Goal: Task Accomplishment & Management: Manage account settings

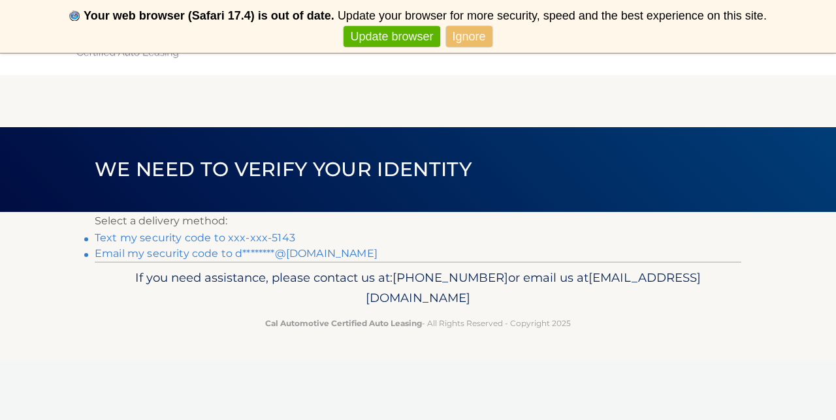
click at [81, 240] on section "Select a delivery method: Text my security code to xxx-xxx-5143 Email my securi…" at bounding box center [418, 237] width 836 height 50
click at [142, 234] on link "Text my security code to xxx-xxx-5143" at bounding box center [195, 238] width 200 height 12
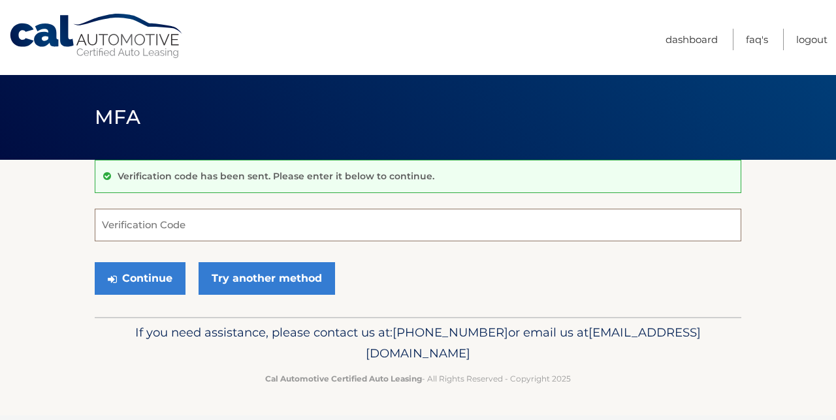
drag, startPoint x: 0, startPoint y: 0, endPoint x: 135, endPoint y: 237, distance: 272.8
click at [135, 237] on input "Verification Code" at bounding box center [418, 225] width 646 height 33
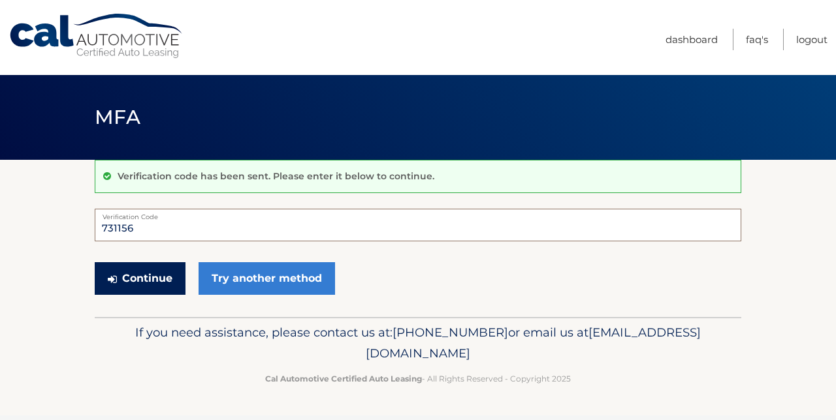
type input "731156"
click at [180, 276] on button "Continue" at bounding box center [140, 278] width 91 height 33
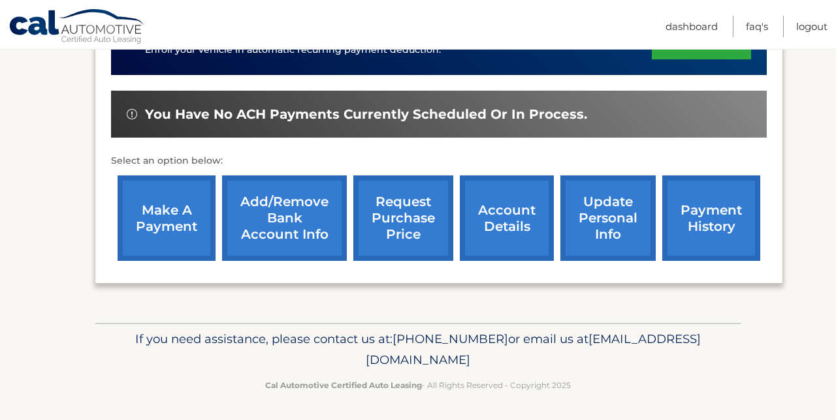
scroll to position [368, 0]
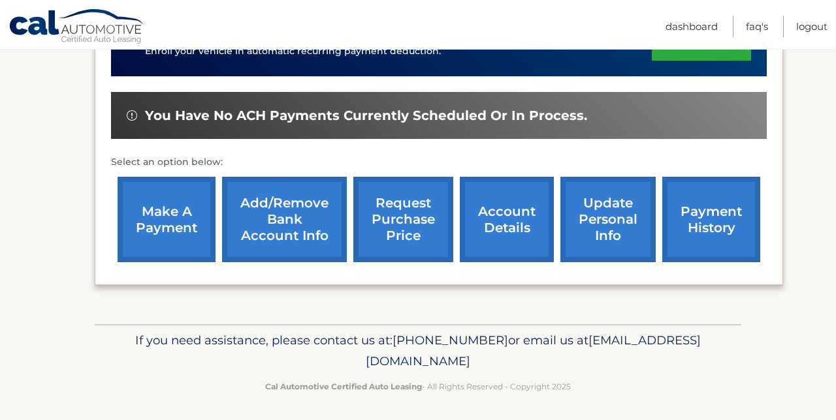
click at [617, 207] on link "update personal info" at bounding box center [607, 220] width 95 height 86
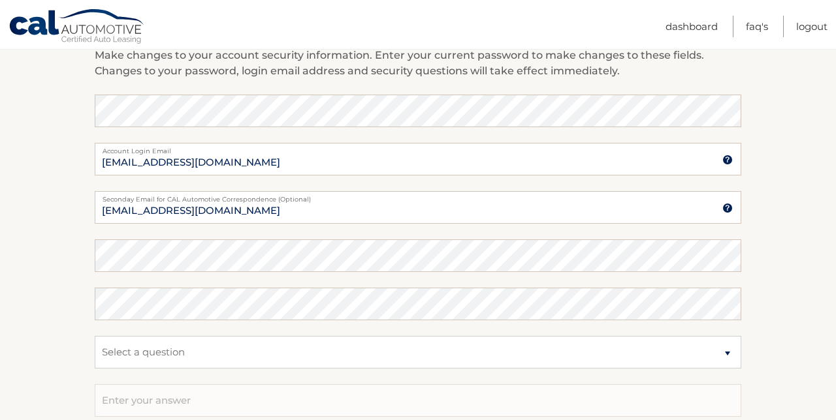
scroll to position [610, 0]
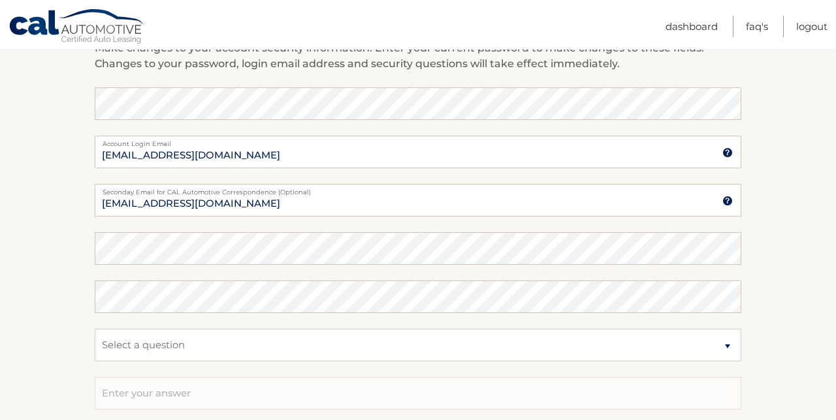
click at [151, 253] on form "Account Overview | Edit Profile account information 63 E SUNNYSIDE LANE Street …" at bounding box center [418, 52] width 646 height 958
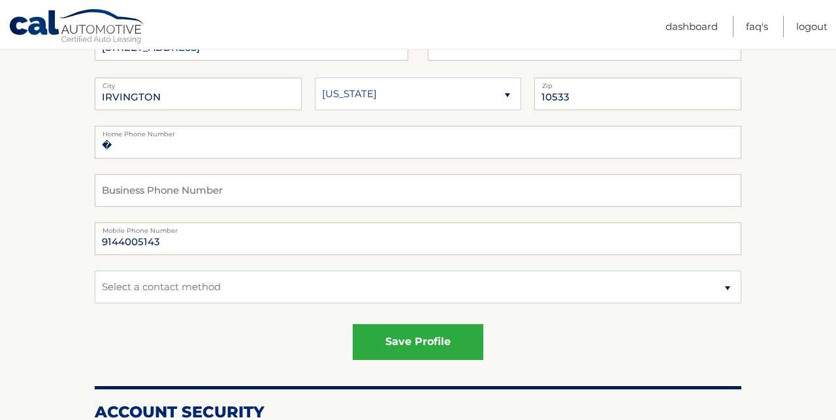
scroll to position [230, 0]
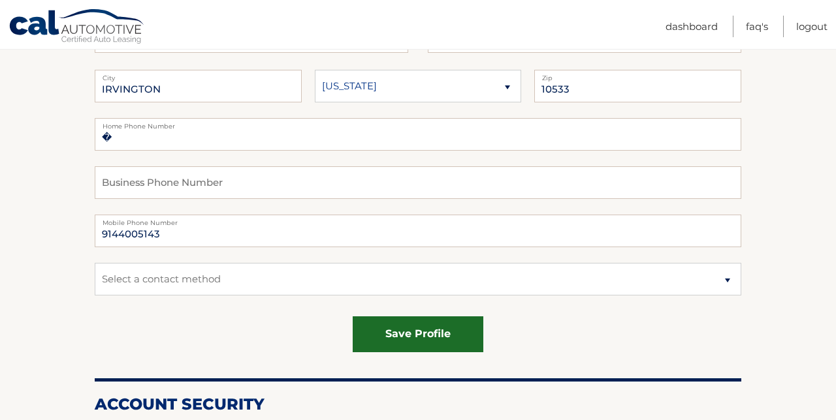
click at [424, 329] on button "save profile" at bounding box center [418, 335] width 131 height 36
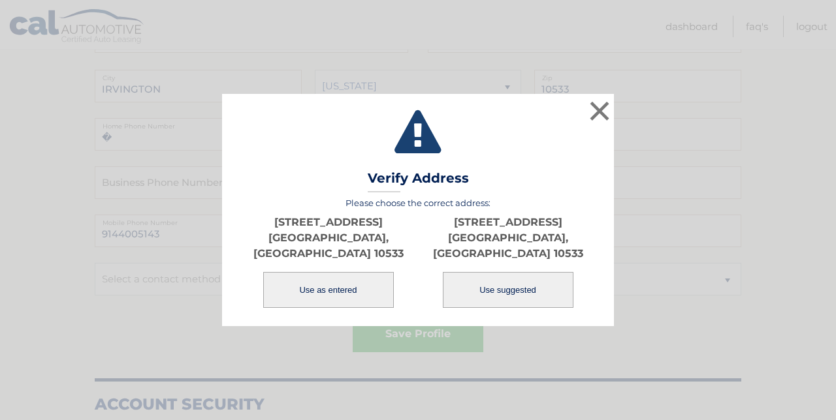
click at [304, 280] on button "Use as entered" at bounding box center [328, 290] width 131 height 36
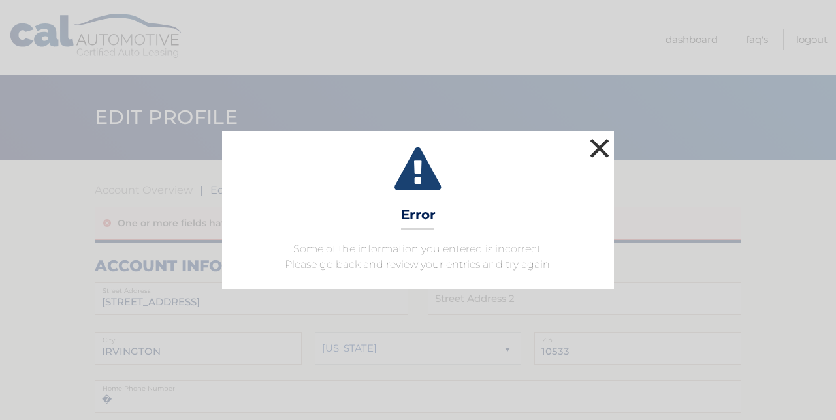
click at [600, 141] on button "×" at bounding box center [599, 148] width 26 height 26
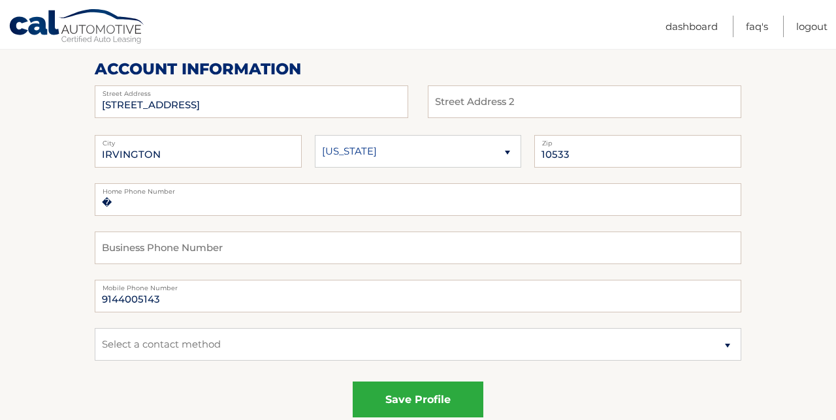
scroll to position [230, 0]
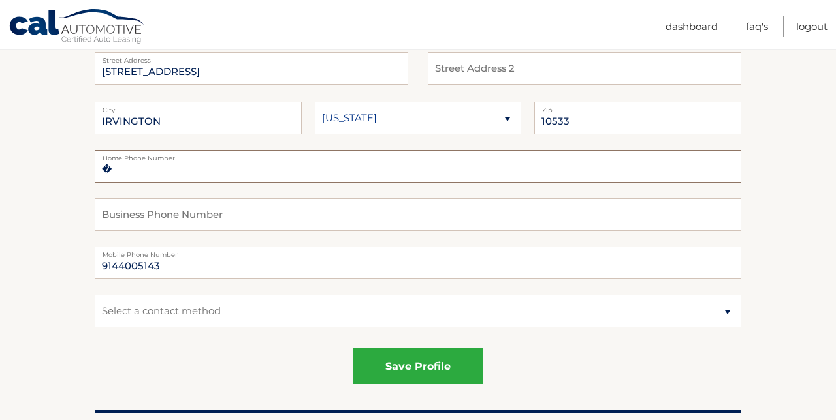
click at [139, 170] on input "�" at bounding box center [418, 166] width 646 height 33
type input "�9145919021"
select select "1"
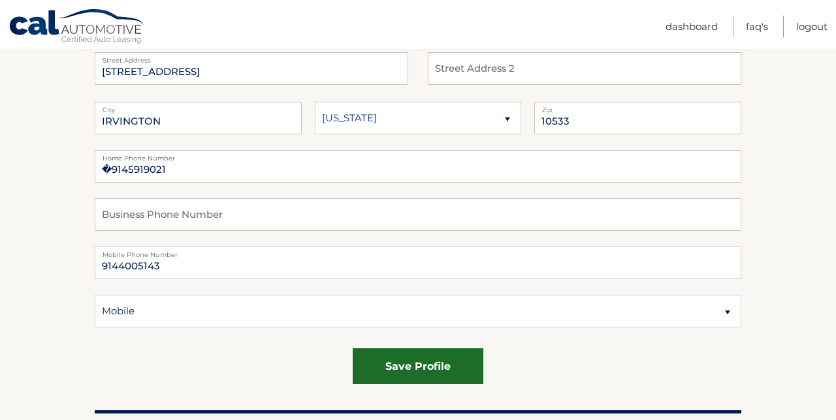
click at [407, 362] on button "save profile" at bounding box center [418, 367] width 131 height 36
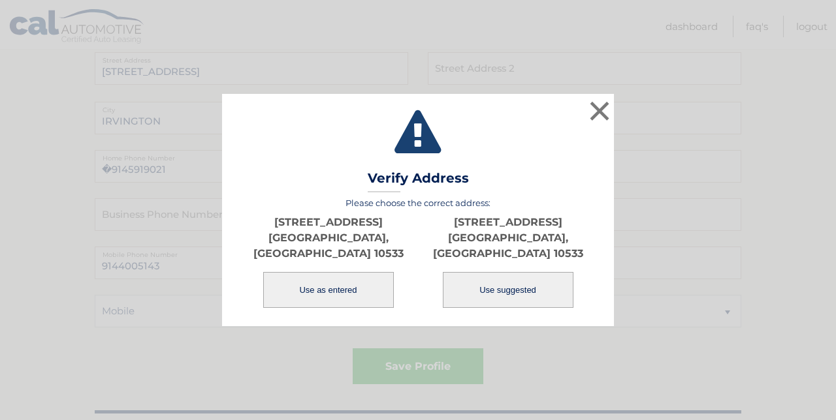
click at [313, 277] on button "Use as entered" at bounding box center [328, 290] width 131 height 36
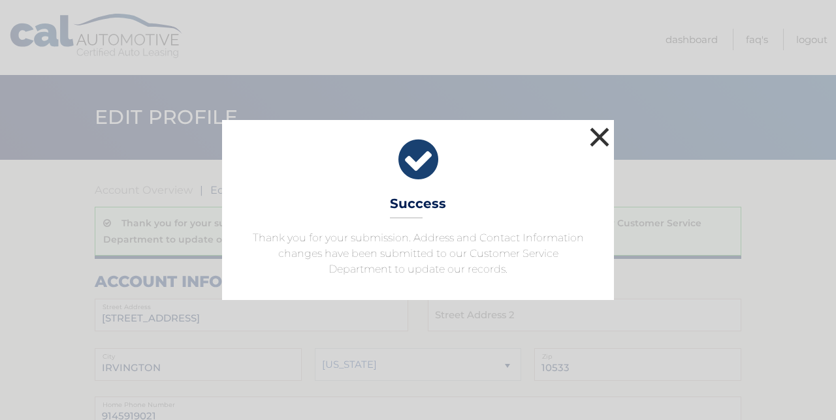
click at [598, 142] on button "×" at bounding box center [599, 137] width 26 height 26
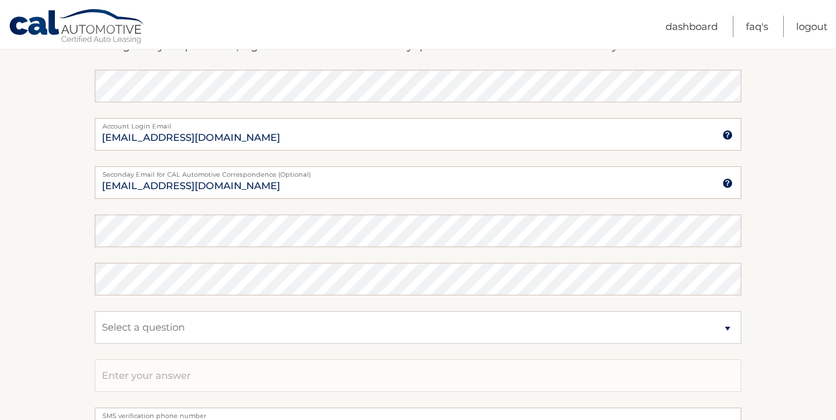
scroll to position [685, 0]
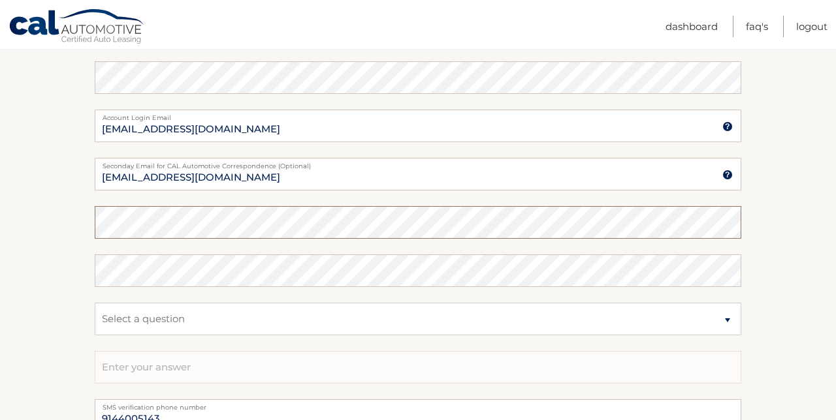
click at [103, 224] on form "Account Overview | Edit Profile Thank you for your submission. Address and Cont…" at bounding box center [418, 1] width 646 height 1007
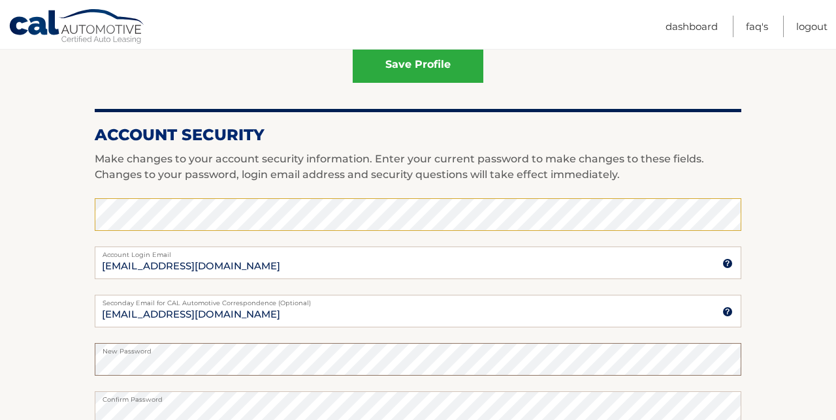
scroll to position [575, 0]
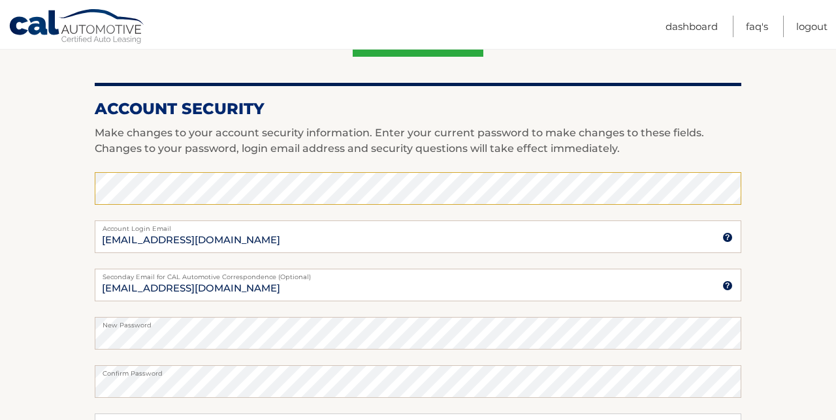
click at [123, 325] on label "New Password" at bounding box center [418, 322] width 646 height 10
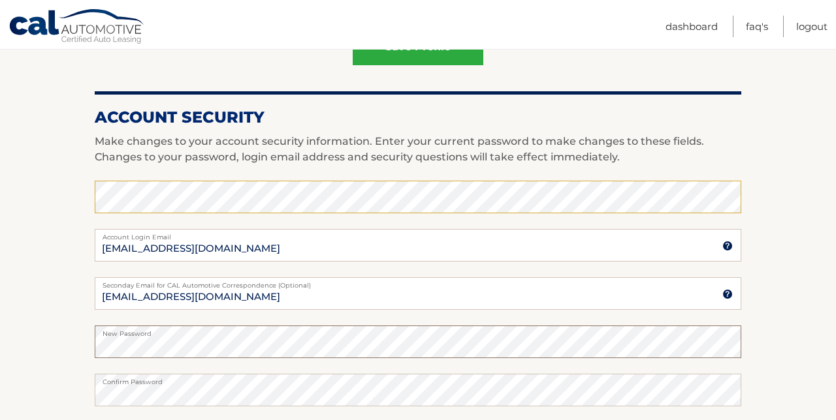
scroll to position [562, 0]
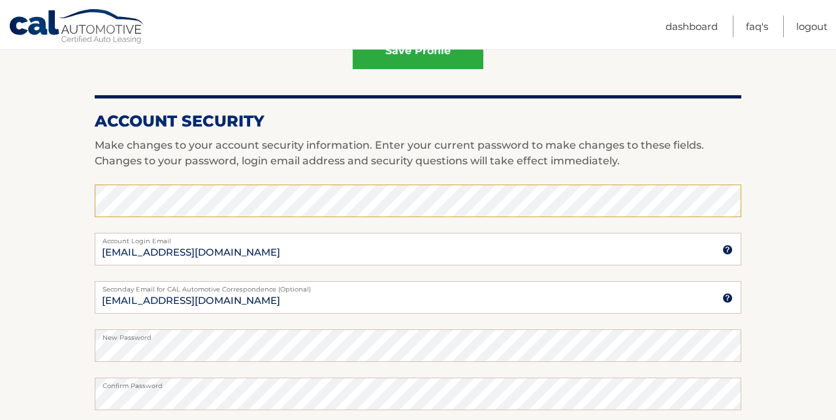
click at [123, 339] on label "New Password" at bounding box center [418, 335] width 646 height 10
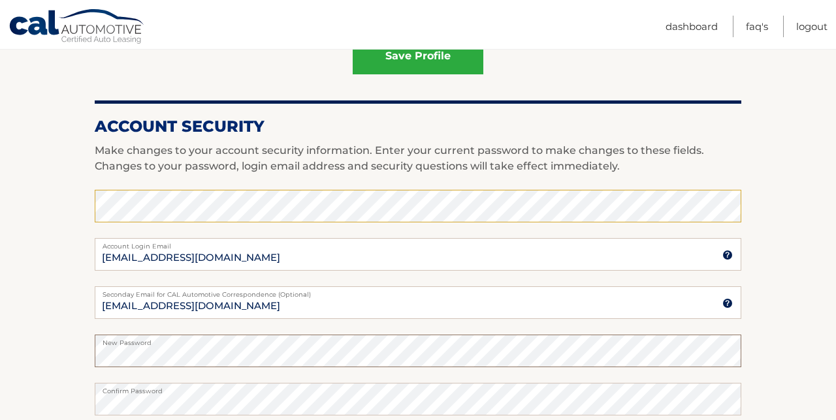
scroll to position [555, 0]
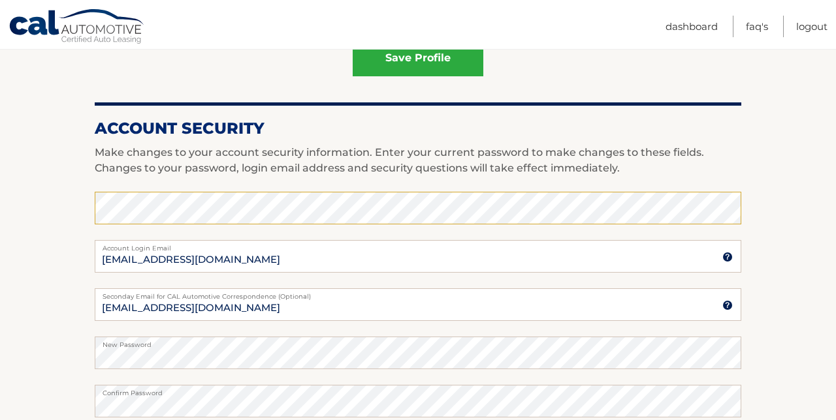
click at [123, 344] on label "New Password" at bounding box center [418, 342] width 646 height 10
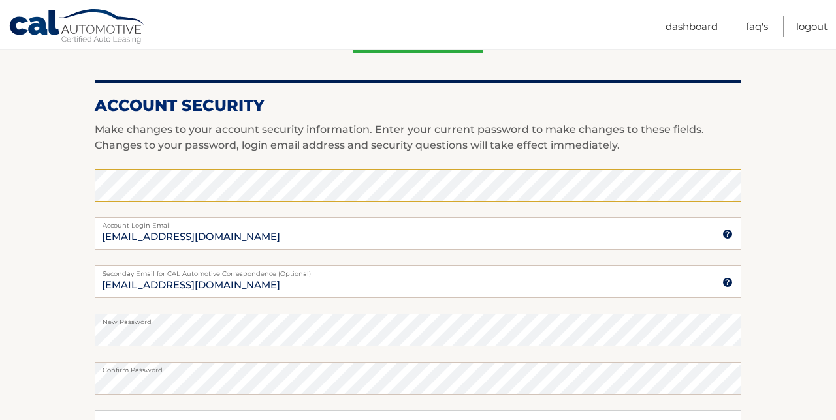
click at [770, 372] on section "Account Overview | Edit Profile Thank you for your submission. Address and Cont…" at bounding box center [418, 110] width 836 height 1056
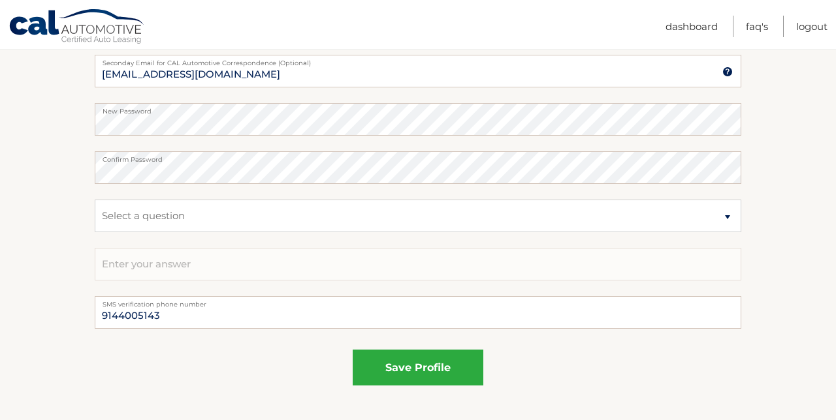
scroll to position [792, 0]
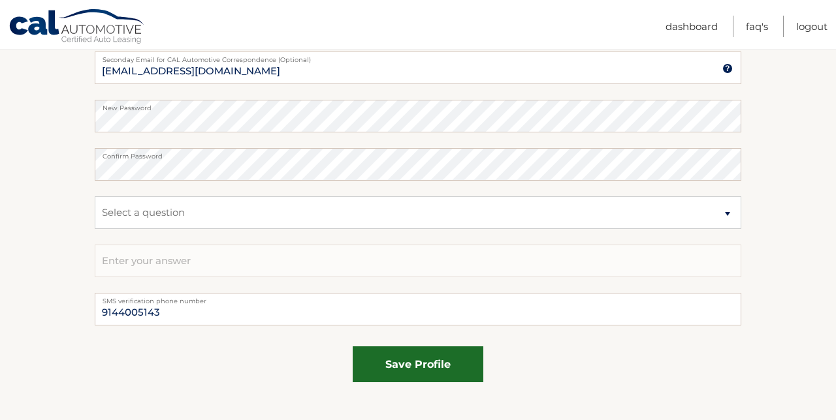
click at [409, 360] on button "save profile" at bounding box center [418, 365] width 131 height 36
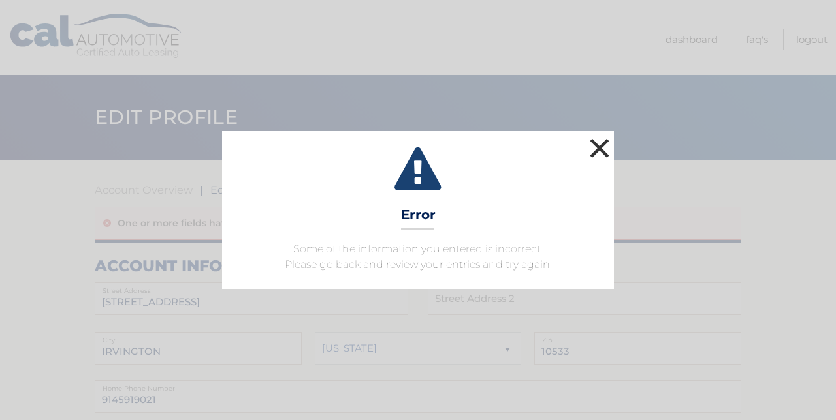
click at [605, 148] on button "×" at bounding box center [599, 148] width 26 height 26
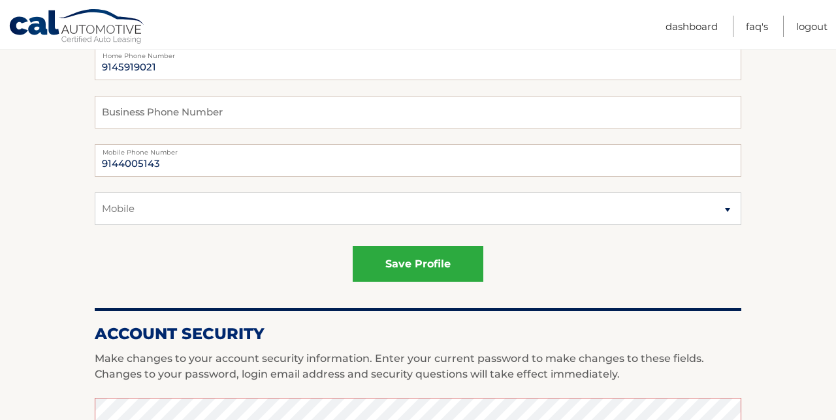
scroll to position [334, 0]
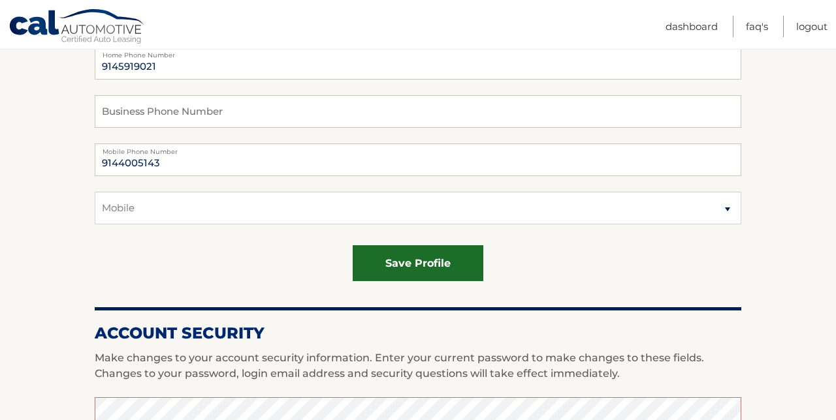
click at [441, 258] on button "save profile" at bounding box center [418, 263] width 131 height 36
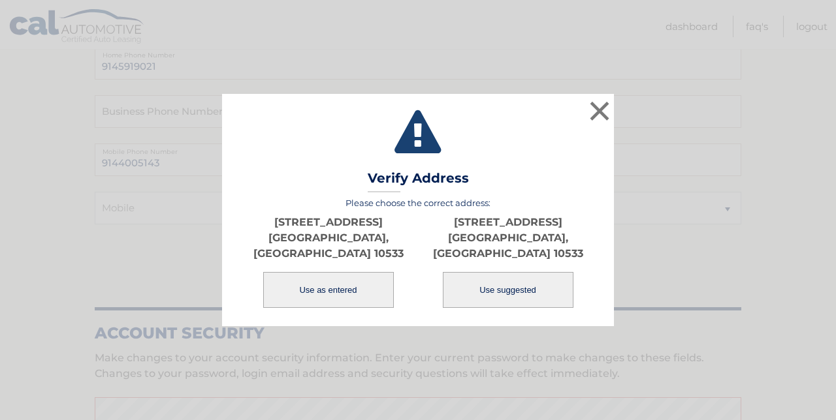
click at [494, 280] on button "Use suggested" at bounding box center [508, 290] width 131 height 36
type input "[STREET_ADDRESS]"
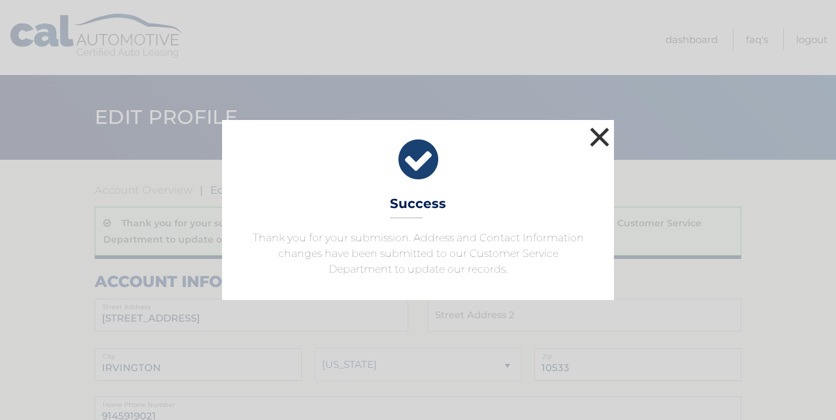
click at [596, 135] on button "×" at bounding box center [599, 137] width 26 height 26
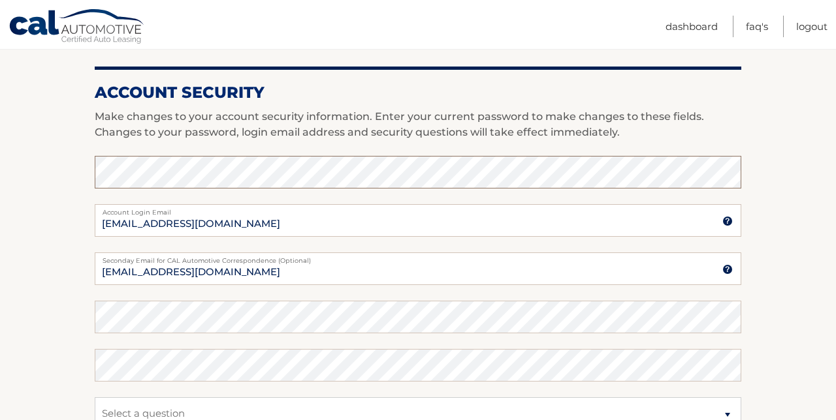
scroll to position [595, 0]
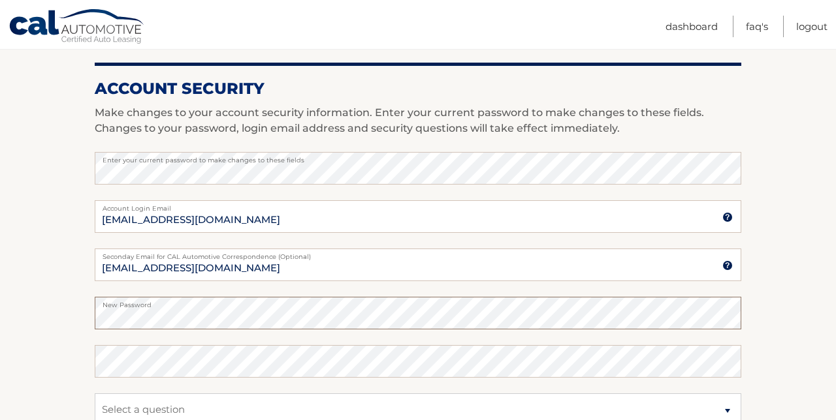
click at [418, 17] on button "save profile" at bounding box center [418, 19] width 131 height 36
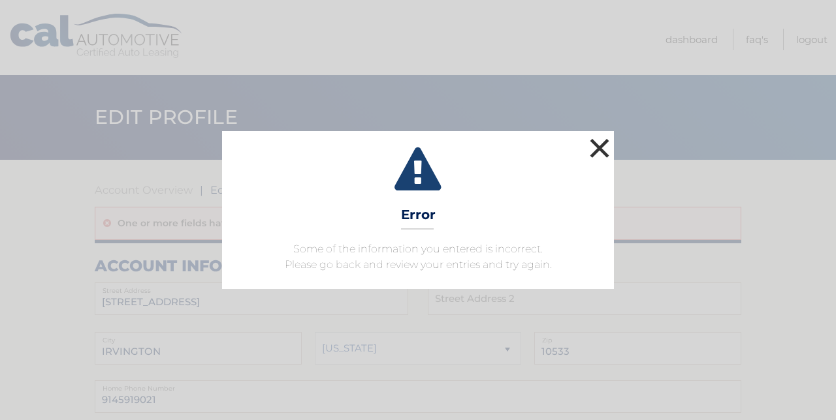
click at [597, 150] on button "×" at bounding box center [599, 148] width 26 height 26
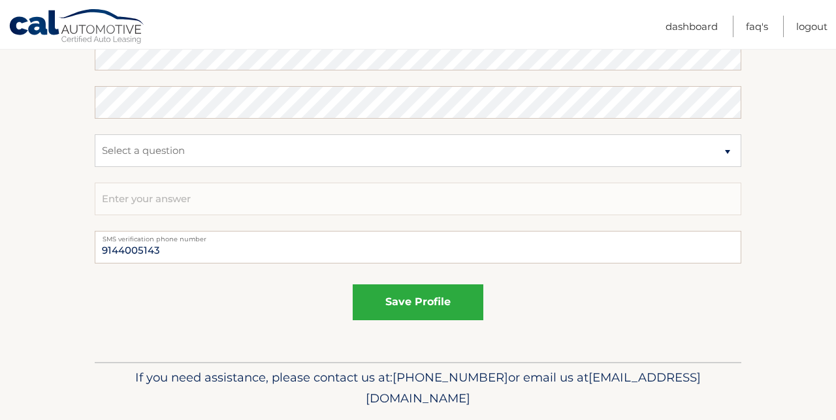
scroll to position [840, 0]
click at [689, 25] on link "Dashboard" at bounding box center [691, 27] width 52 height 22
click at [676, 28] on link "Dashboard" at bounding box center [691, 27] width 52 height 22
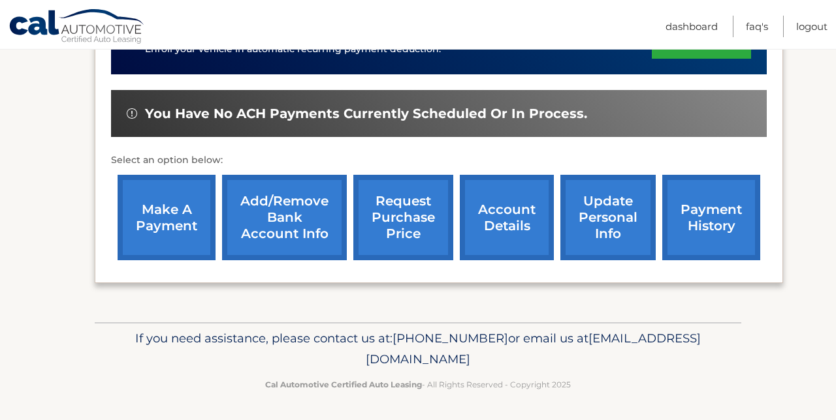
scroll to position [368, 0]
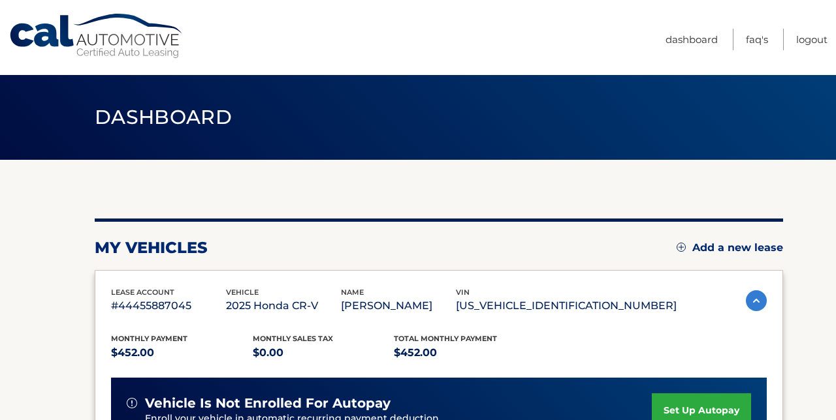
click at [813, 273] on section "my vehicles Add a new lease lease account #44455887045 vehicle 2025 Honda CR-V …" at bounding box center [418, 426] width 836 height 532
click at [811, 39] on link "Logout" at bounding box center [811, 40] width 31 height 22
